Goal: Task Accomplishment & Management: Use online tool/utility

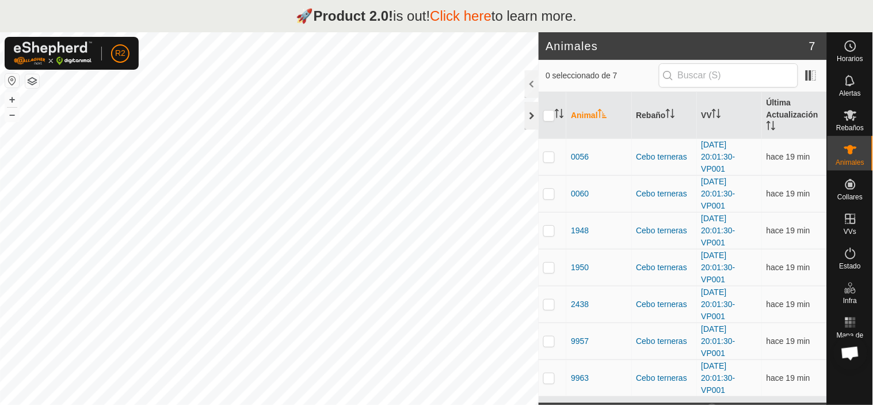
click at [535, 113] on div at bounding box center [532, 116] width 14 height 28
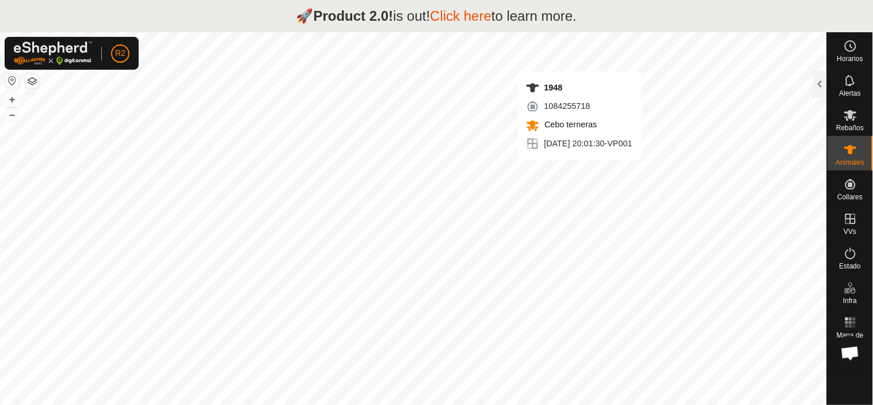
checkbox input "true"
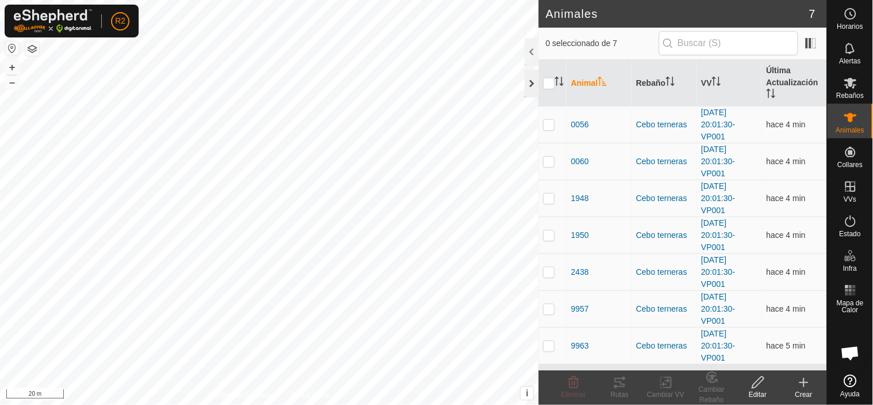
click at [533, 82] on div at bounding box center [532, 84] width 14 height 28
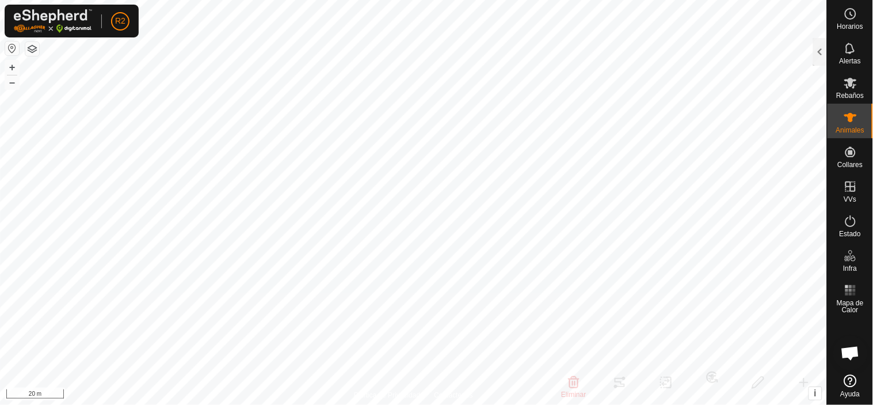
checkbox input "false"
checkbox input "true"
checkbox input "false"
click at [848, 223] on icon at bounding box center [851, 221] width 14 height 14
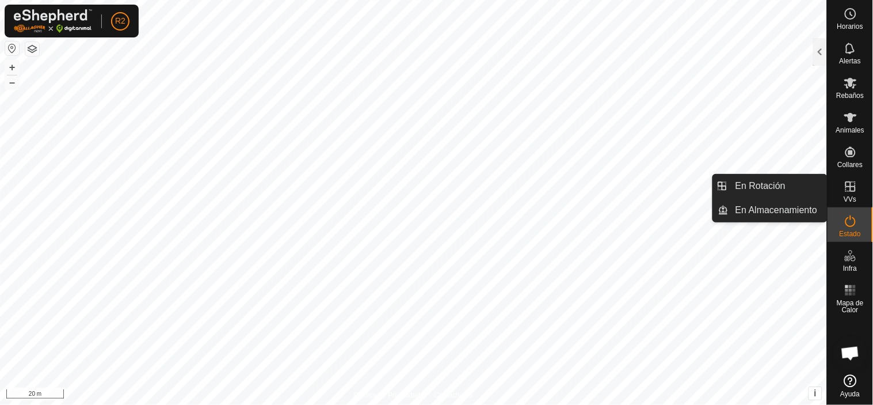
click at [856, 187] on icon at bounding box center [851, 187] width 14 height 14
click at [760, 187] on link "En Rotación" at bounding box center [778, 185] width 98 height 23
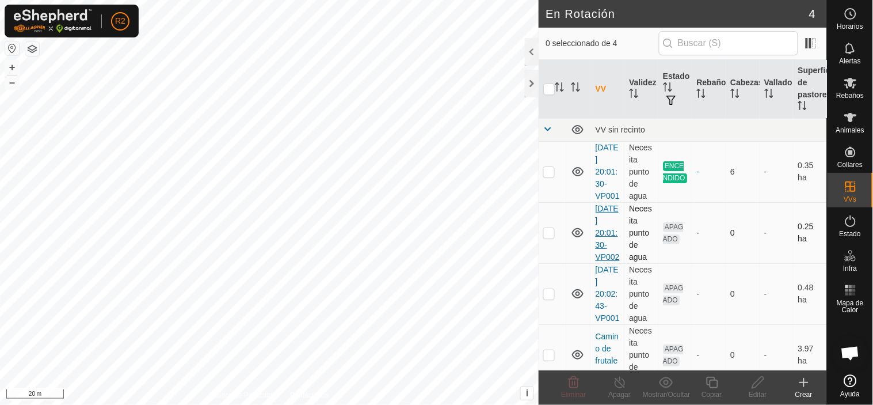
click at [611, 245] on link "[DATE] 20:01:30-VP002" at bounding box center [607, 233] width 24 height 58
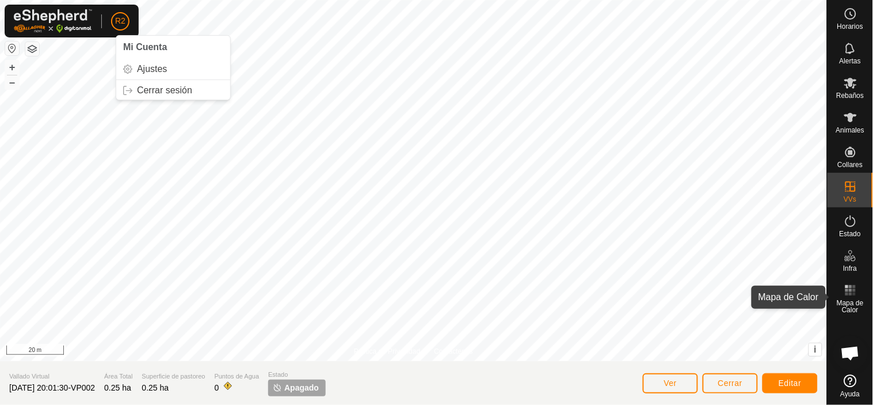
click at [850, 296] on icon at bounding box center [851, 290] width 14 height 14
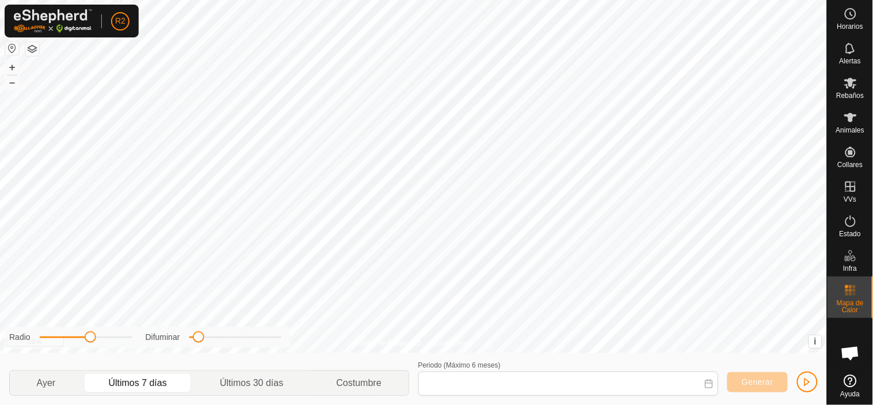
type input "[DATE] - [DATE]"
